Goal: Task Accomplishment & Management: Manage account settings

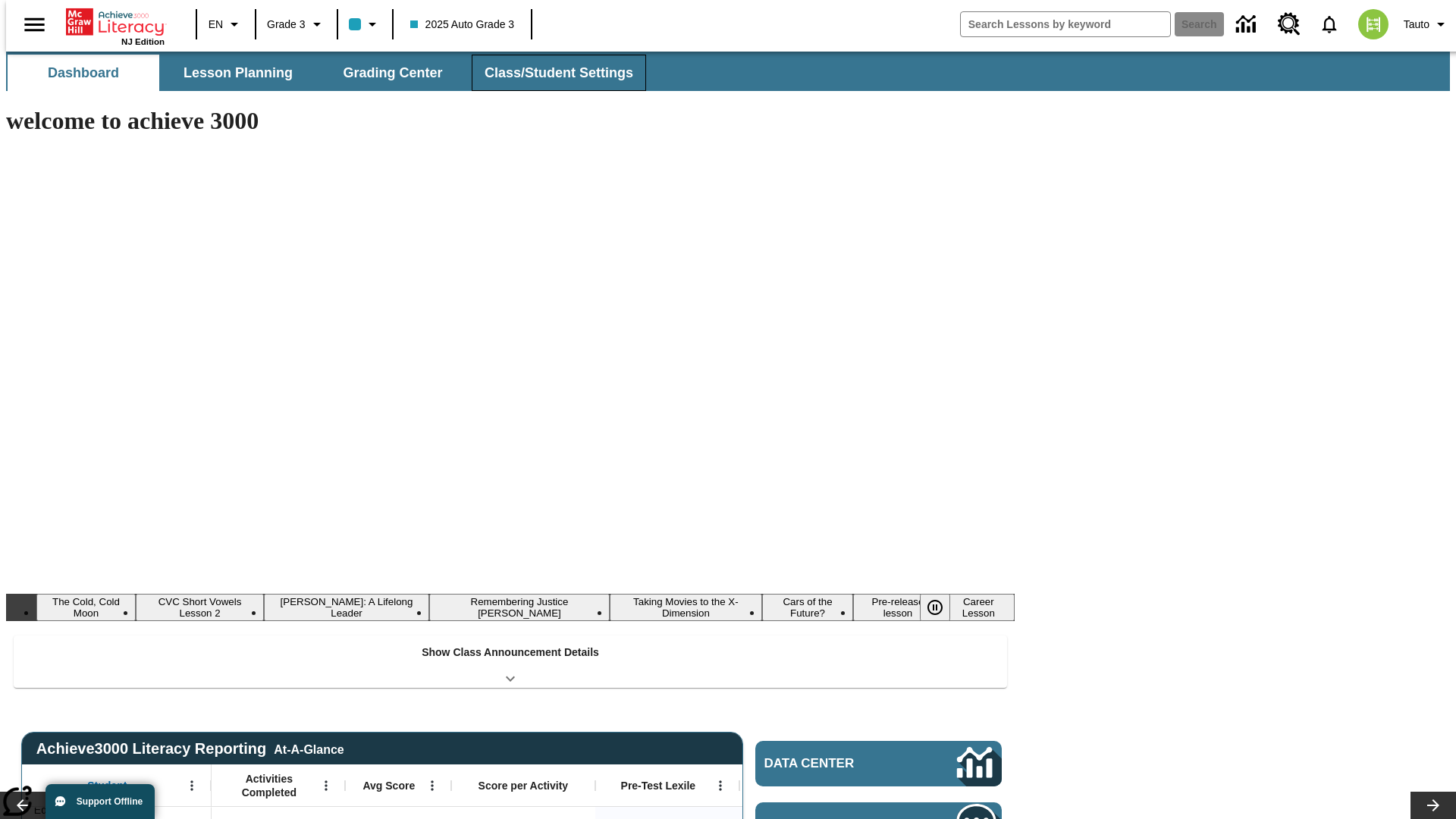
click at [550, 73] on button "Class/Student Settings" at bounding box center [558, 73] width 174 height 37
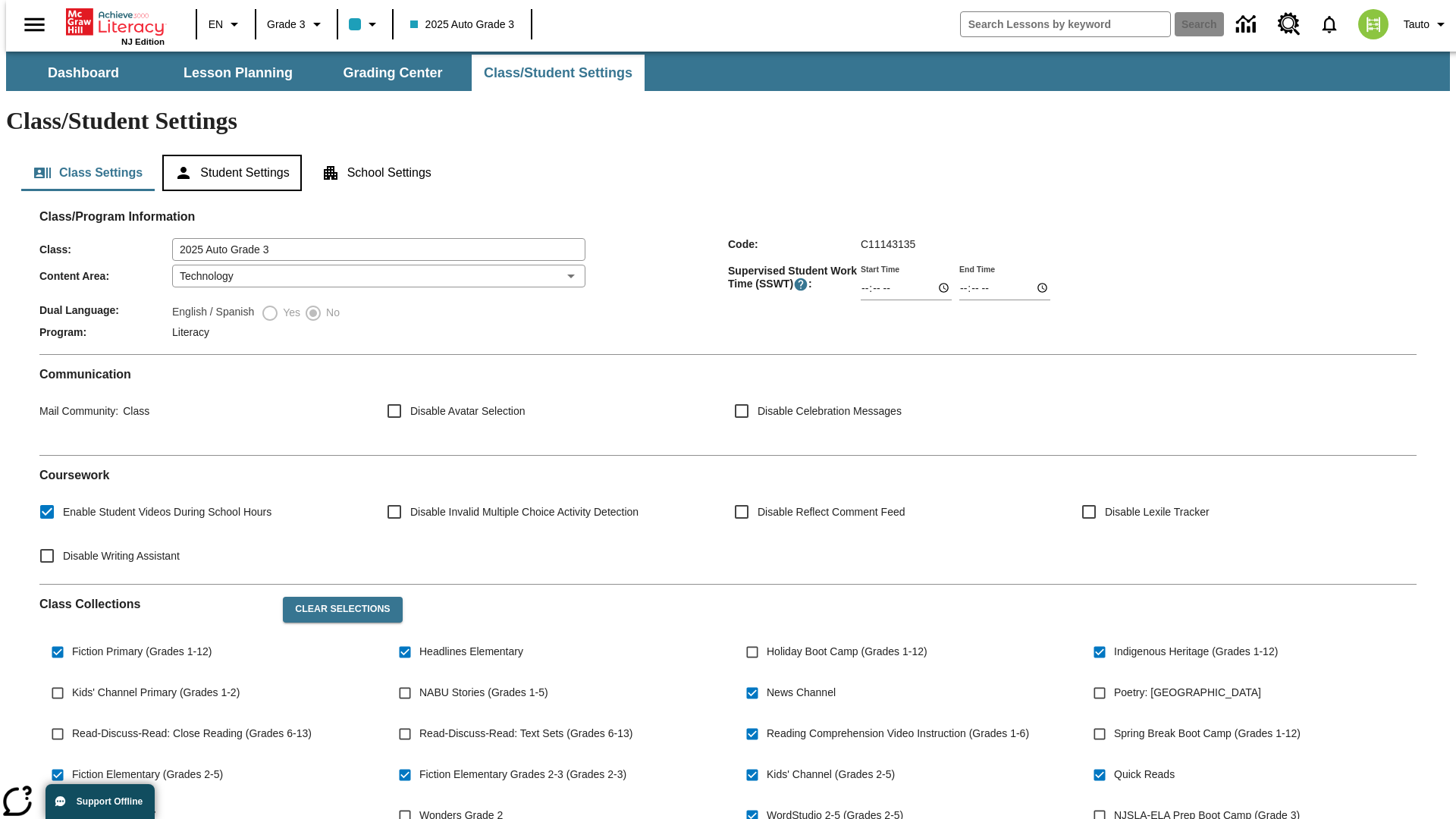
click at [228, 155] on button "Student Settings" at bounding box center [231, 173] width 139 height 37
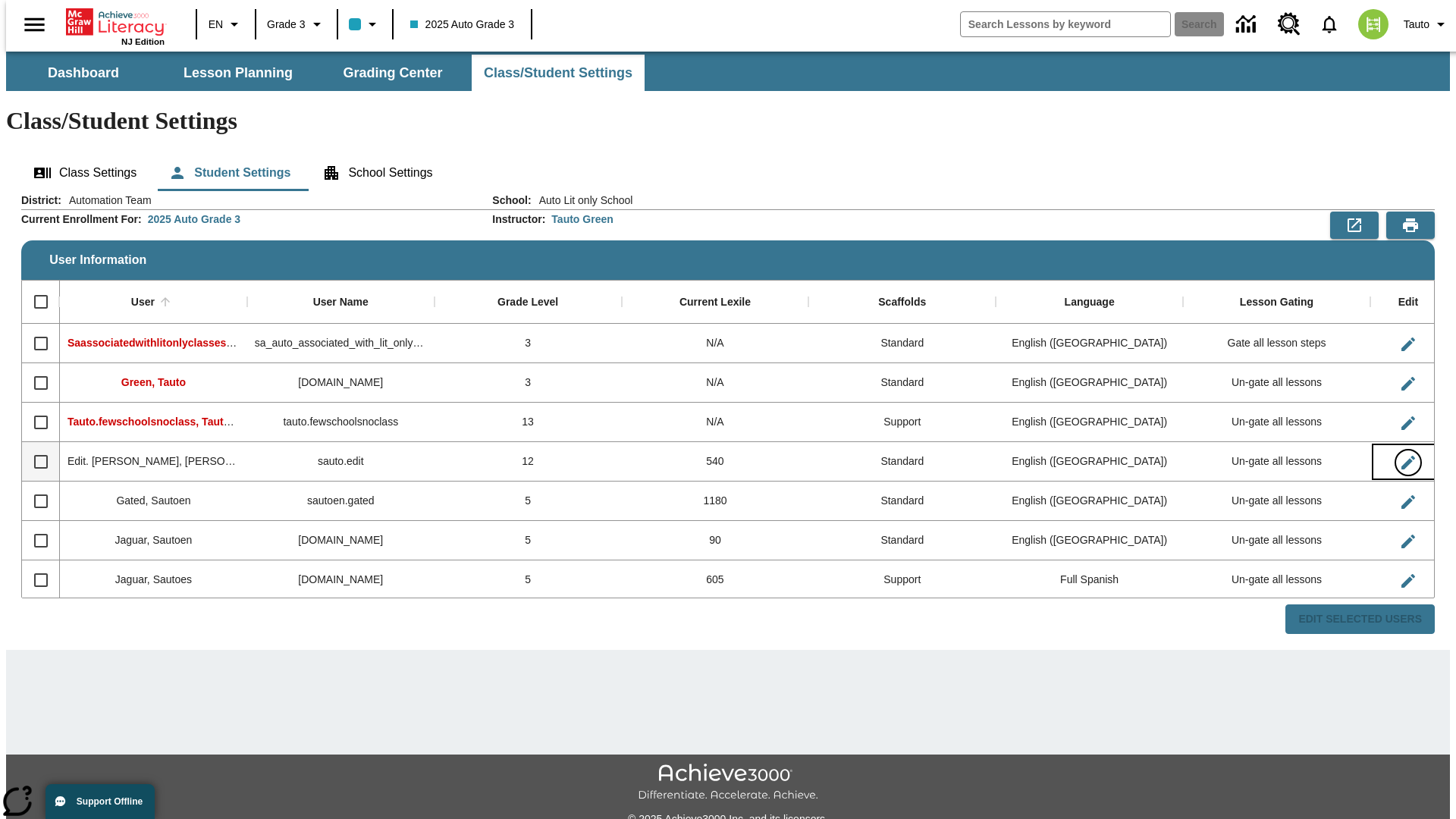
click at [1401, 456] on icon "Edit User" at bounding box center [1408, 462] width 13 height 13
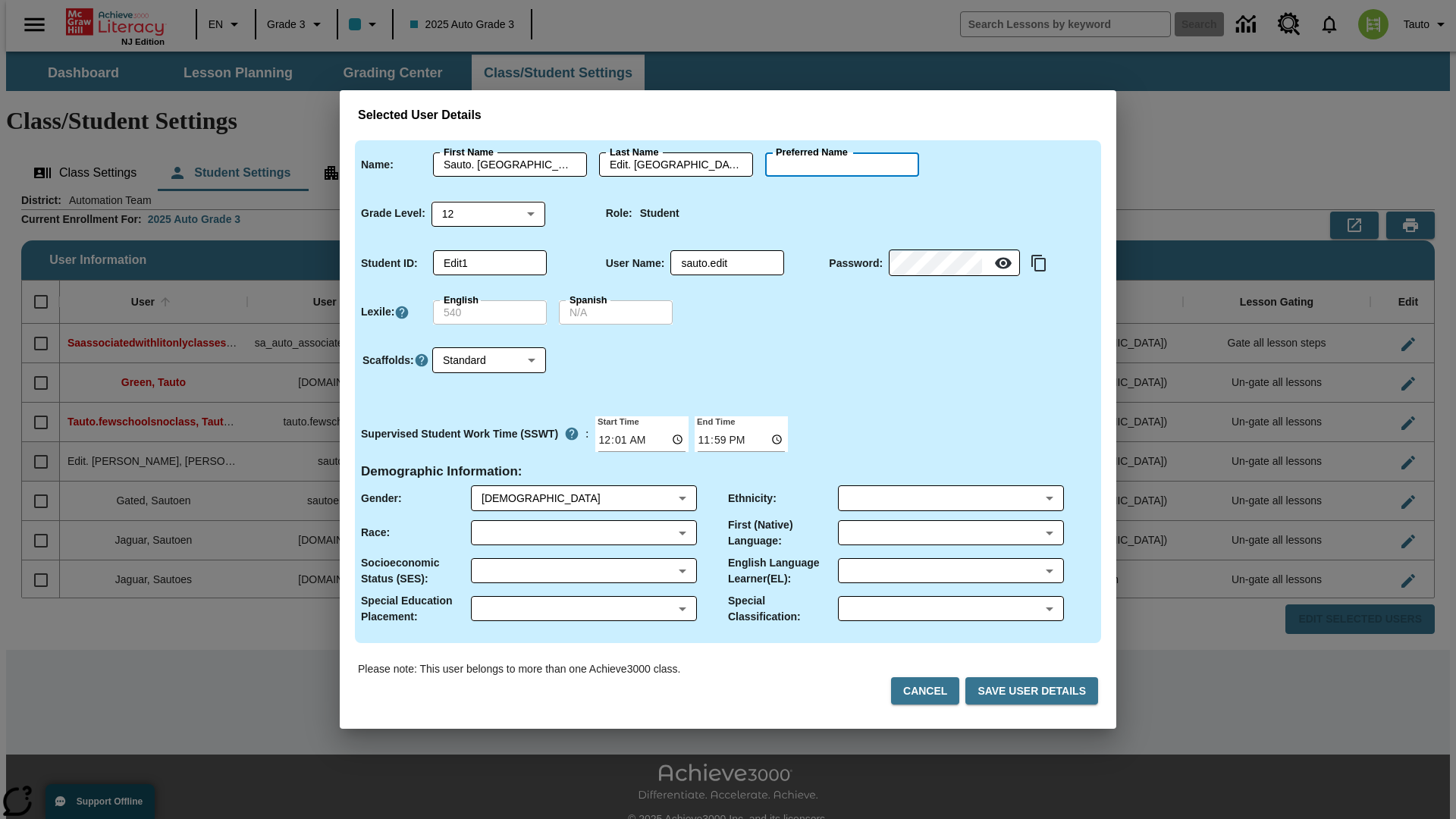
type input "[PERSON_NAME]"
click at [931, 691] on button "Cancel" at bounding box center [925, 691] width 68 height 28
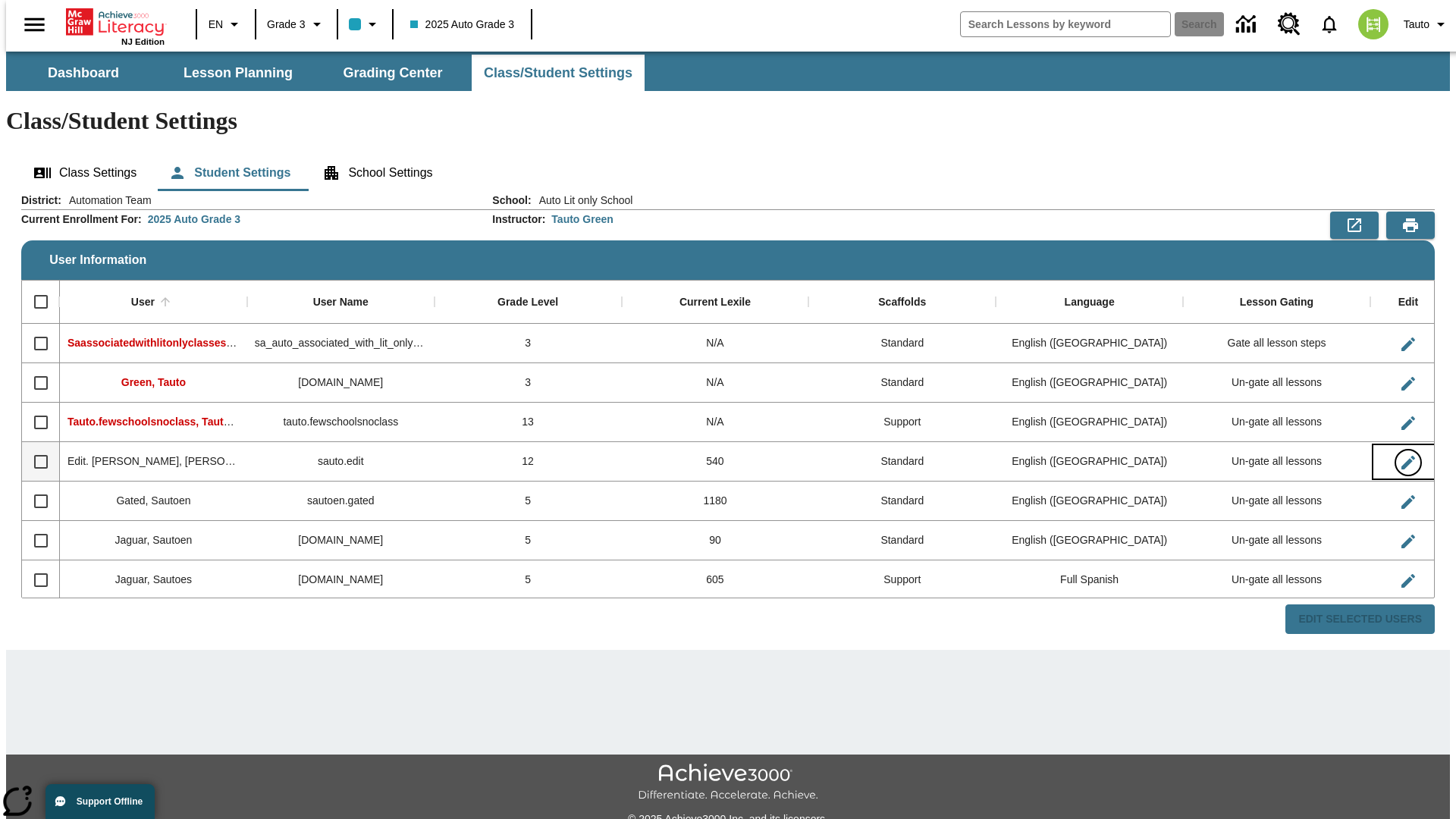
click at [1401, 456] on icon "Edit User" at bounding box center [1408, 462] width 13 height 13
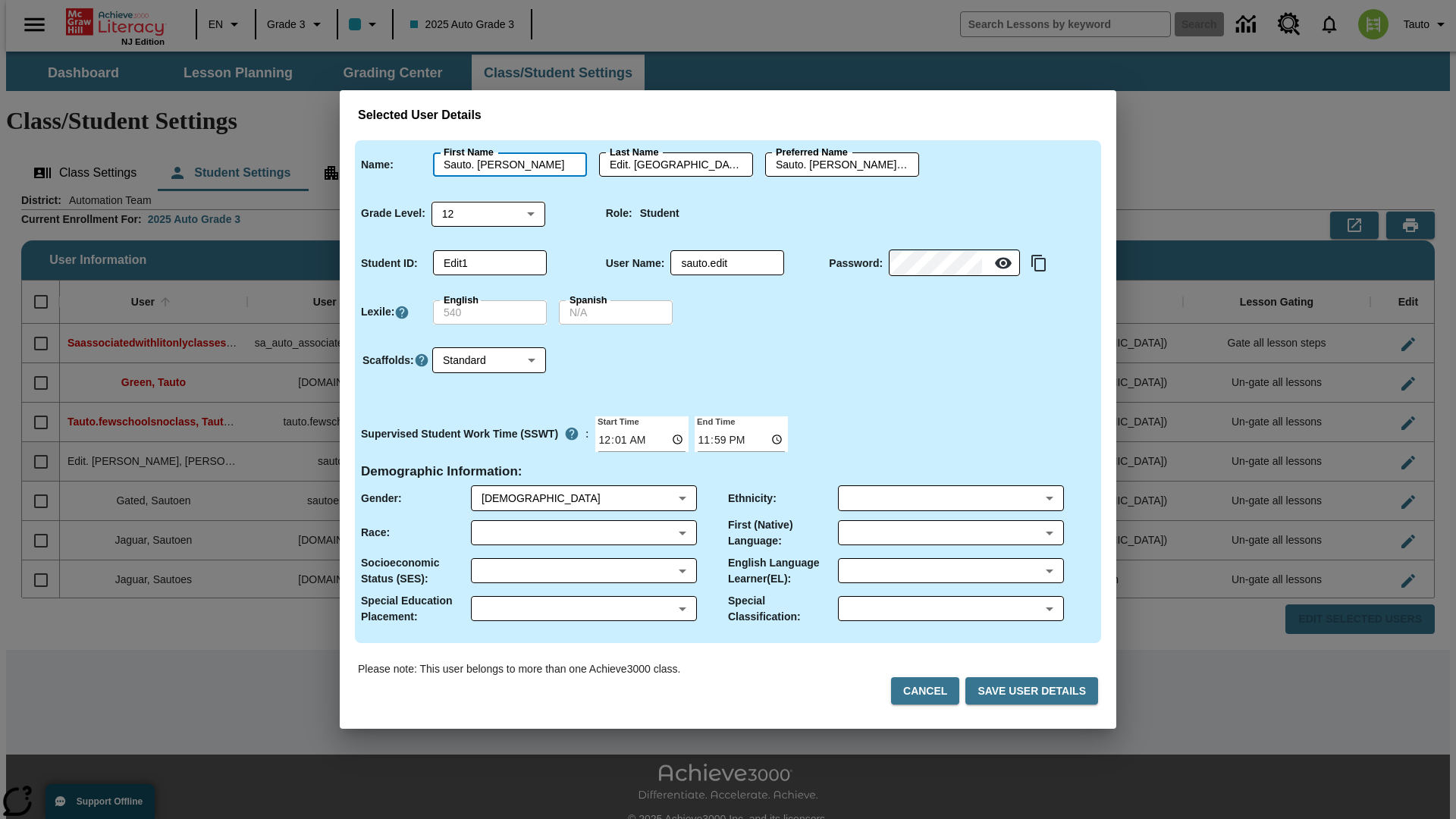
type input "Sauto. [PERSON_NAME]"
type input "Edit. [PERSON_NAME]"
type input "Sauto. [PERSON_NAME].Edit. [PERSON_NAME]"
click at [489, 213] on body "Skip to main content NJ Edition EN Grade 3 2025 Auto Grade 3 Search 0 Tauto Das…" at bounding box center [728, 452] width 1443 height 801
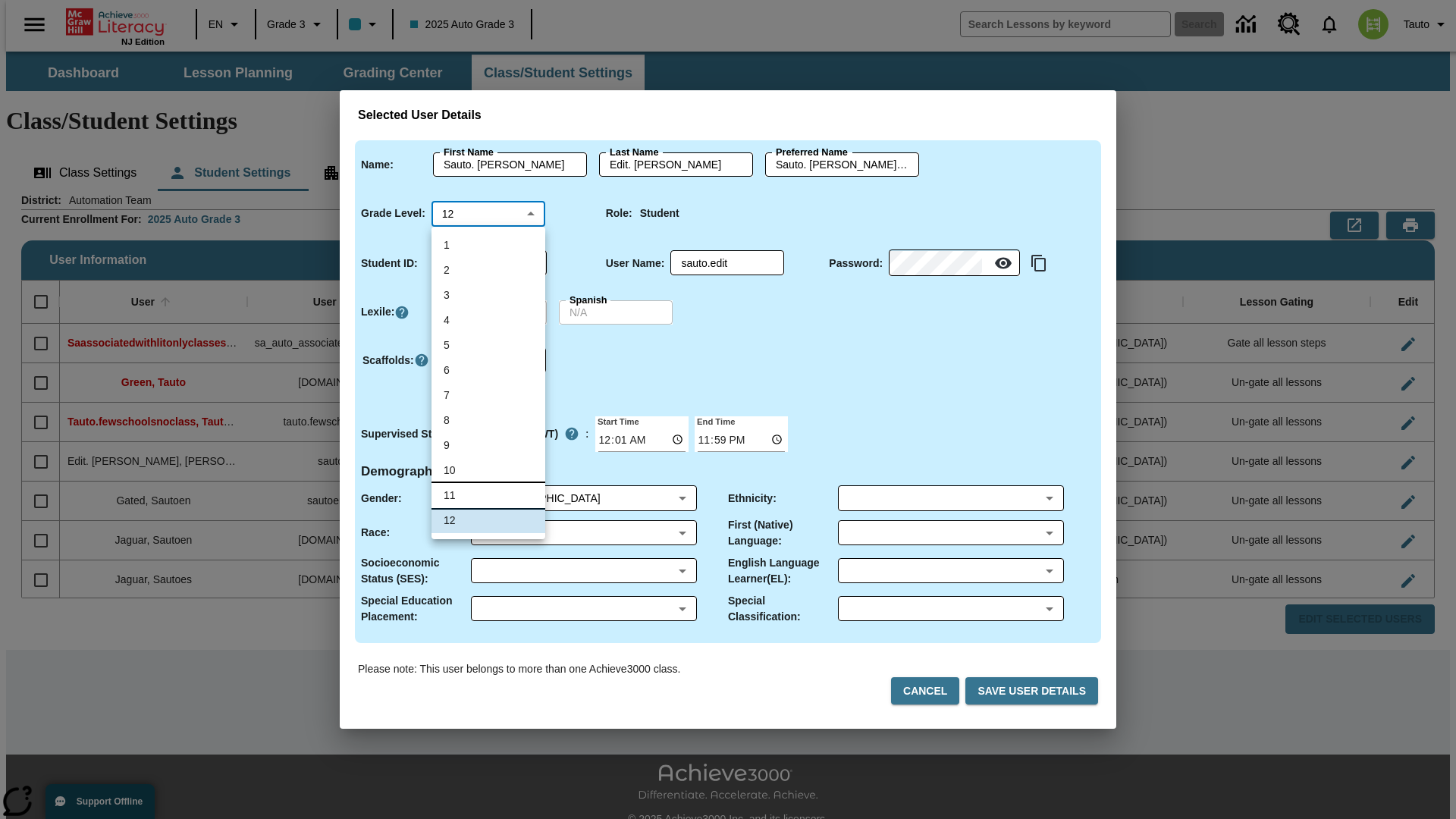
click at [489, 495] on li "11" at bounding box center [489, 495] width 114 height 25
type input "11"
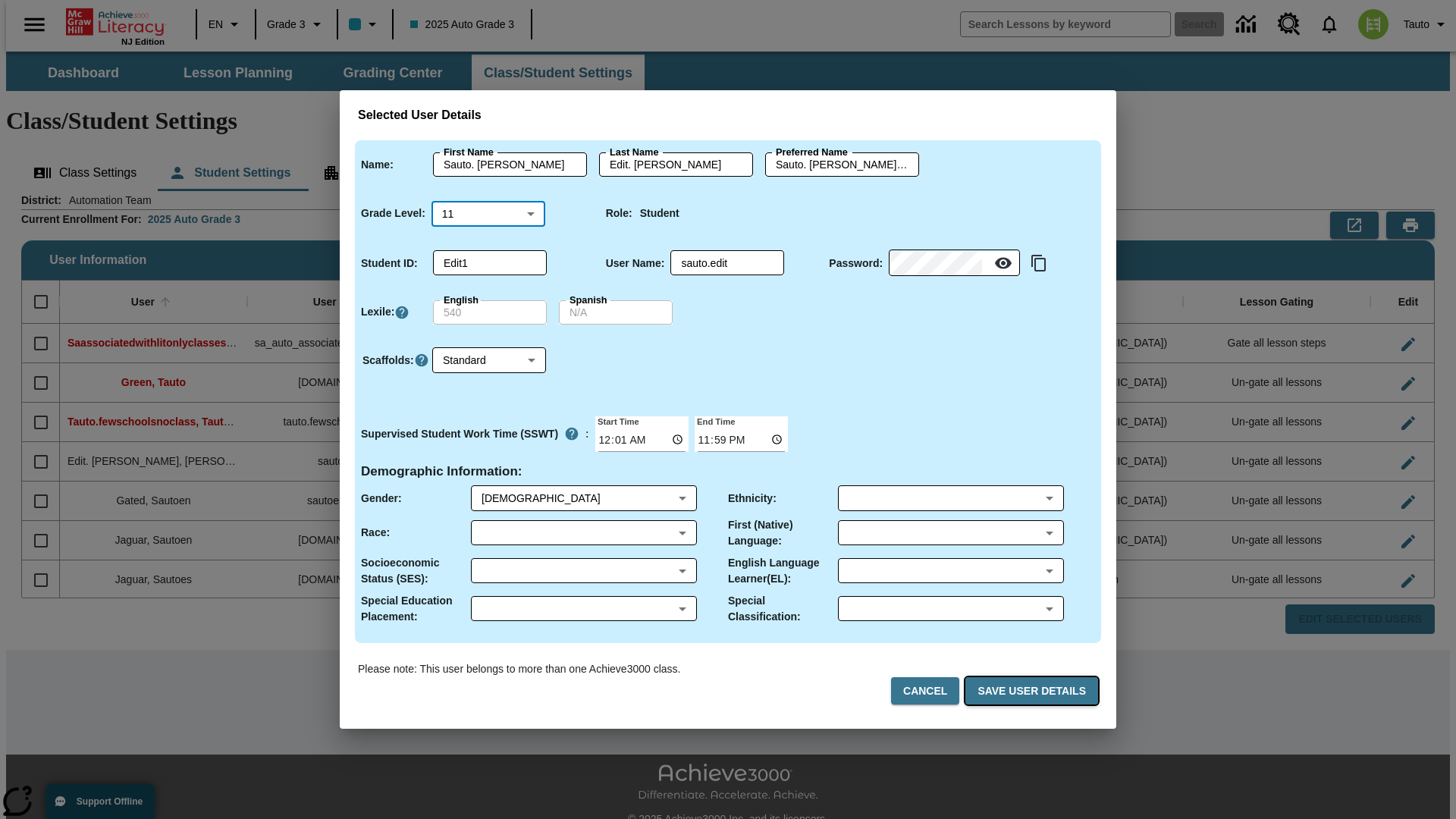
click at [1034, 691] on button "Save User Details" at bounding box center [1032, 691] width 133 height 28
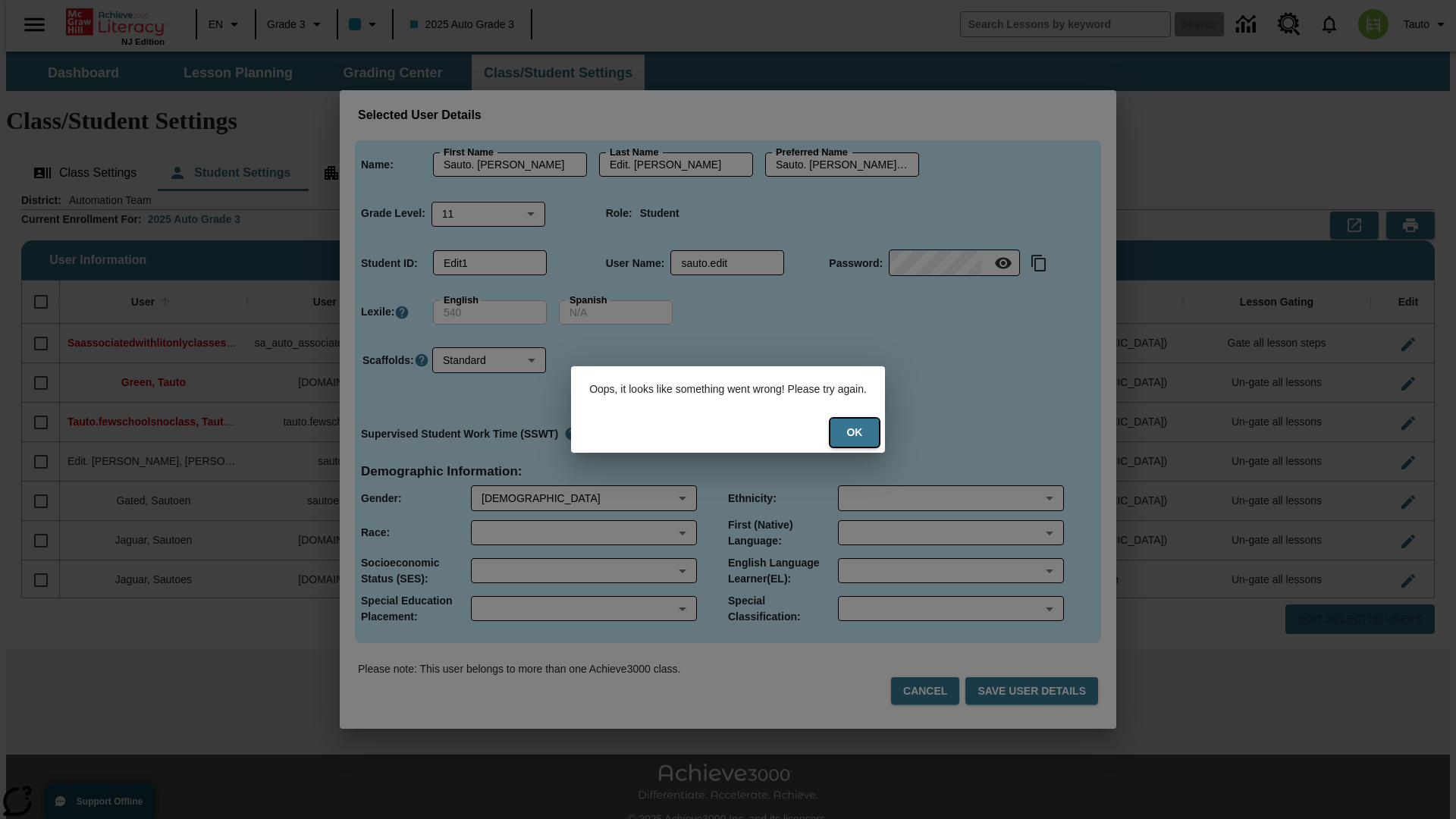
click at [864, 433] on button "Ok" at bounding box center [855, 432] width 48 height 28
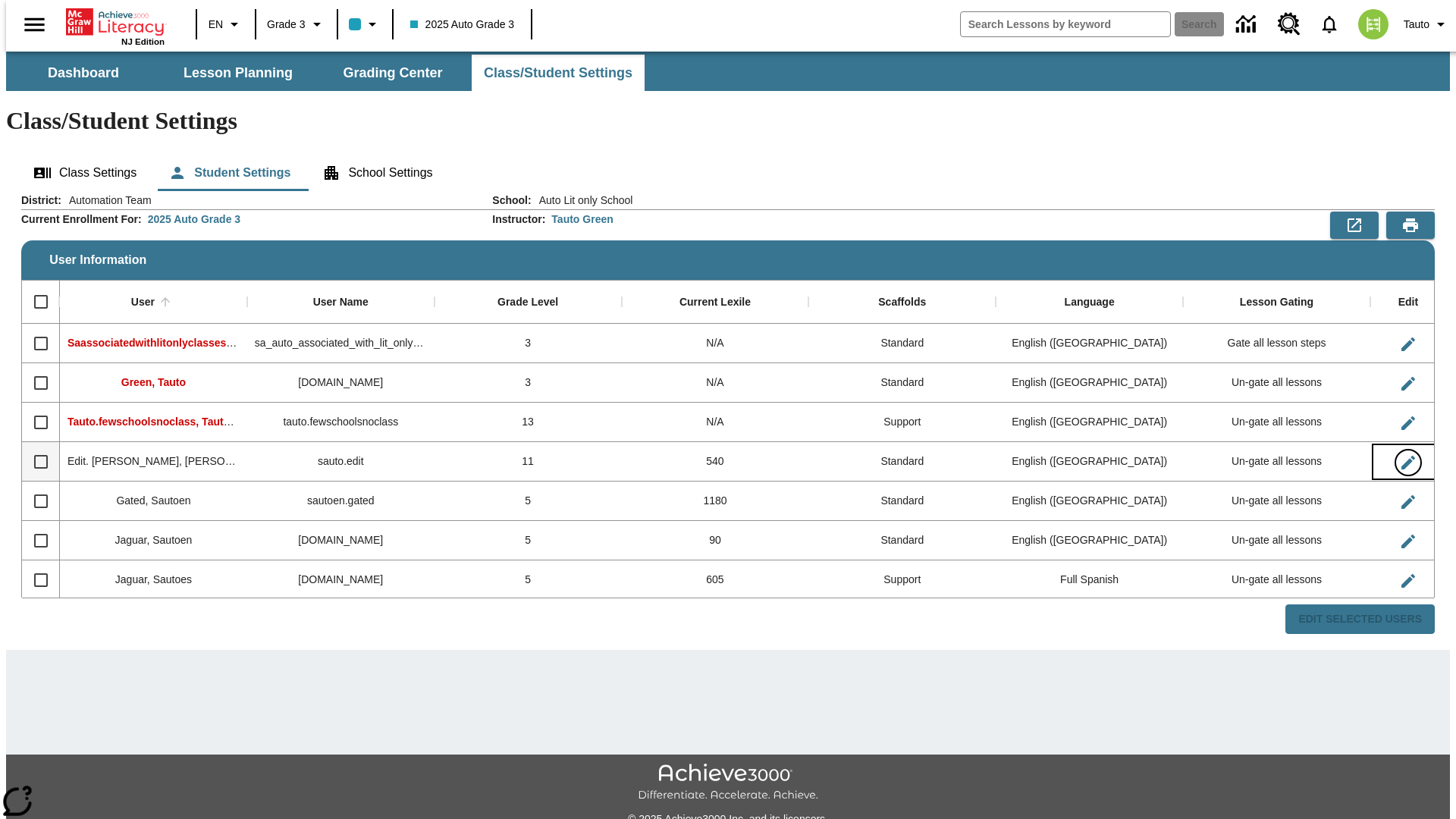
click at [1401, 456] on icon "Edit User" at bounding box center [1408, 462] width 13 height 13
